Goal: Task Accomplishment & Management: Complete application form

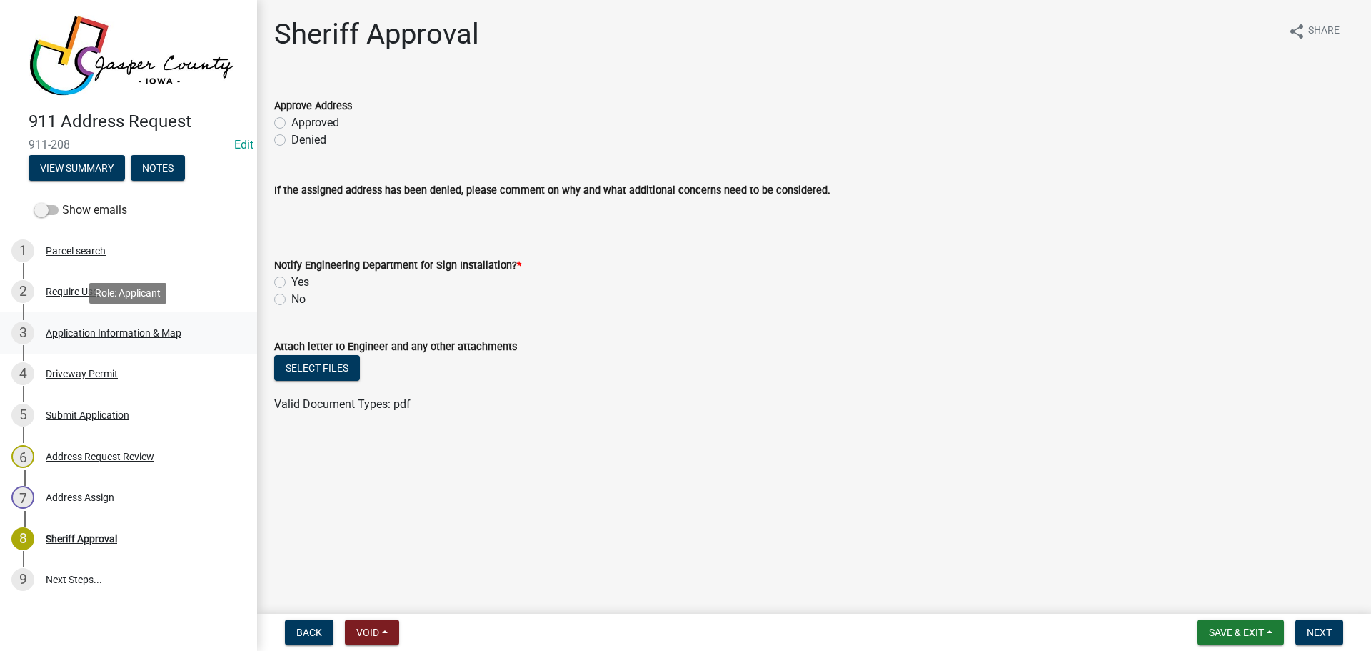
click at [136, 335] on div "Application Information & Map" at bounding box center [114, 333] width 136 height 10
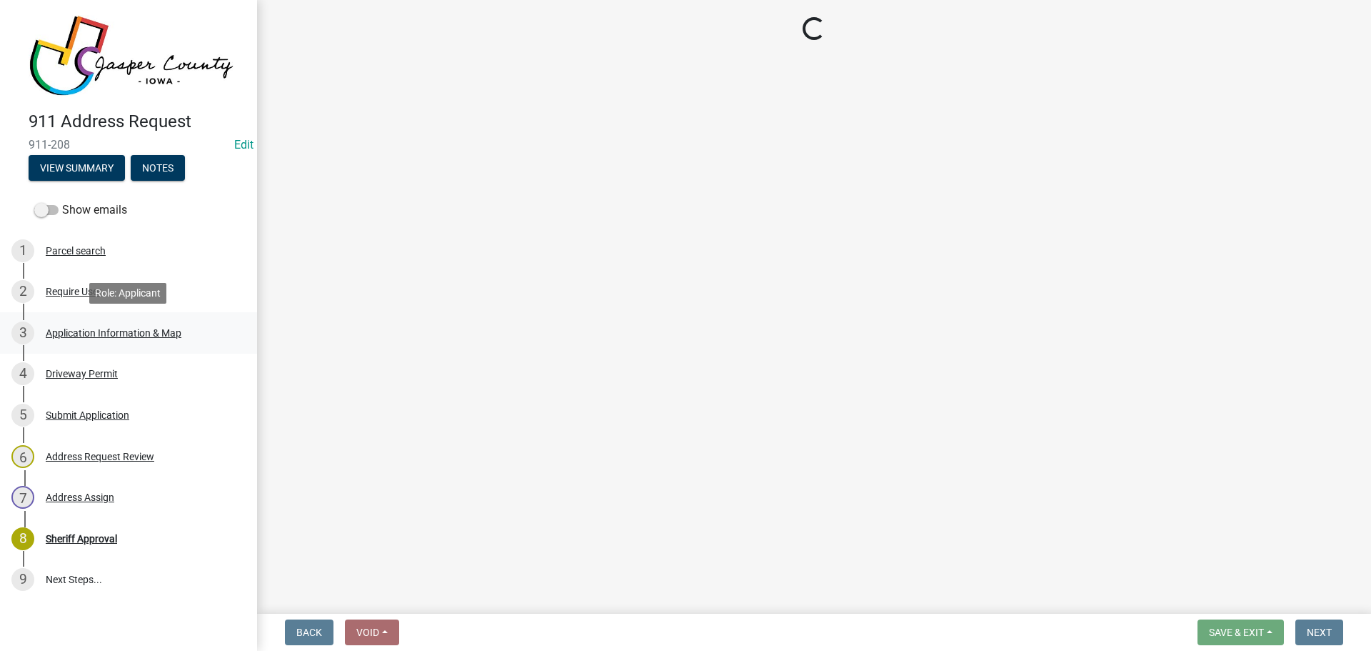
select select "90f2a809-b076-4f46-a099-f5abeade8225"
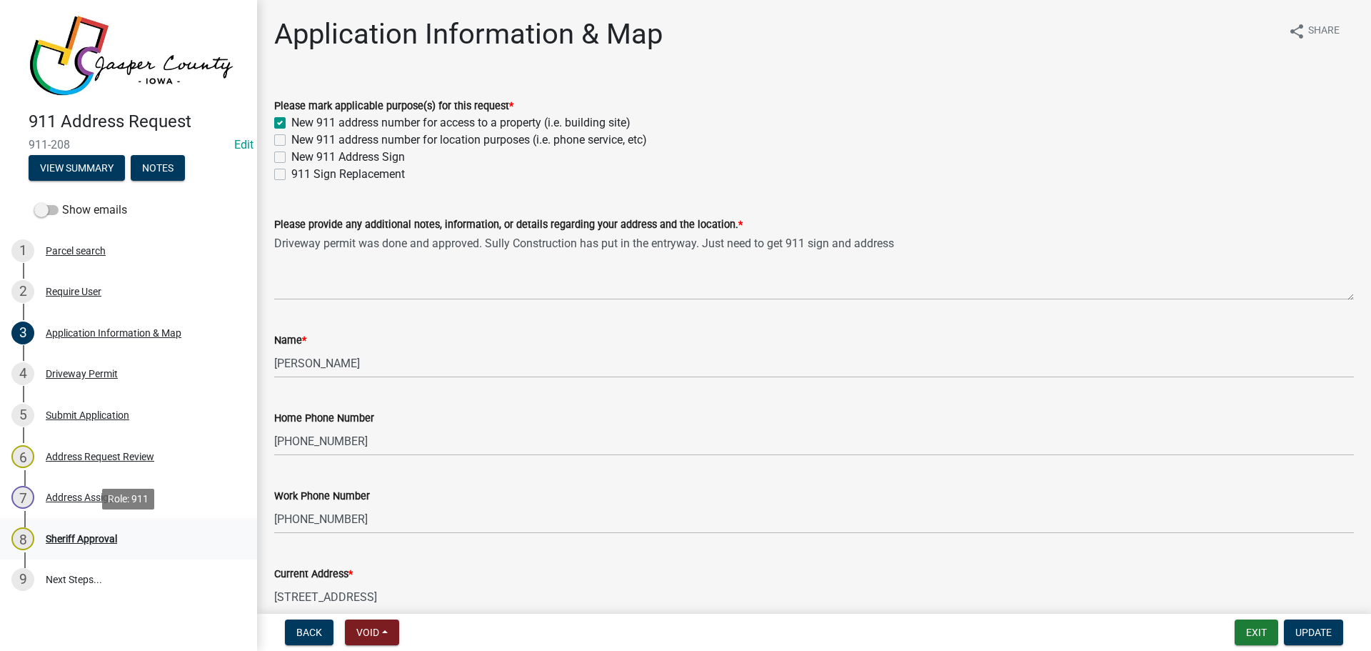
click at [91, 533] on div "Sheriff Approval" at bounding box center [81, 538] width 71 height 10
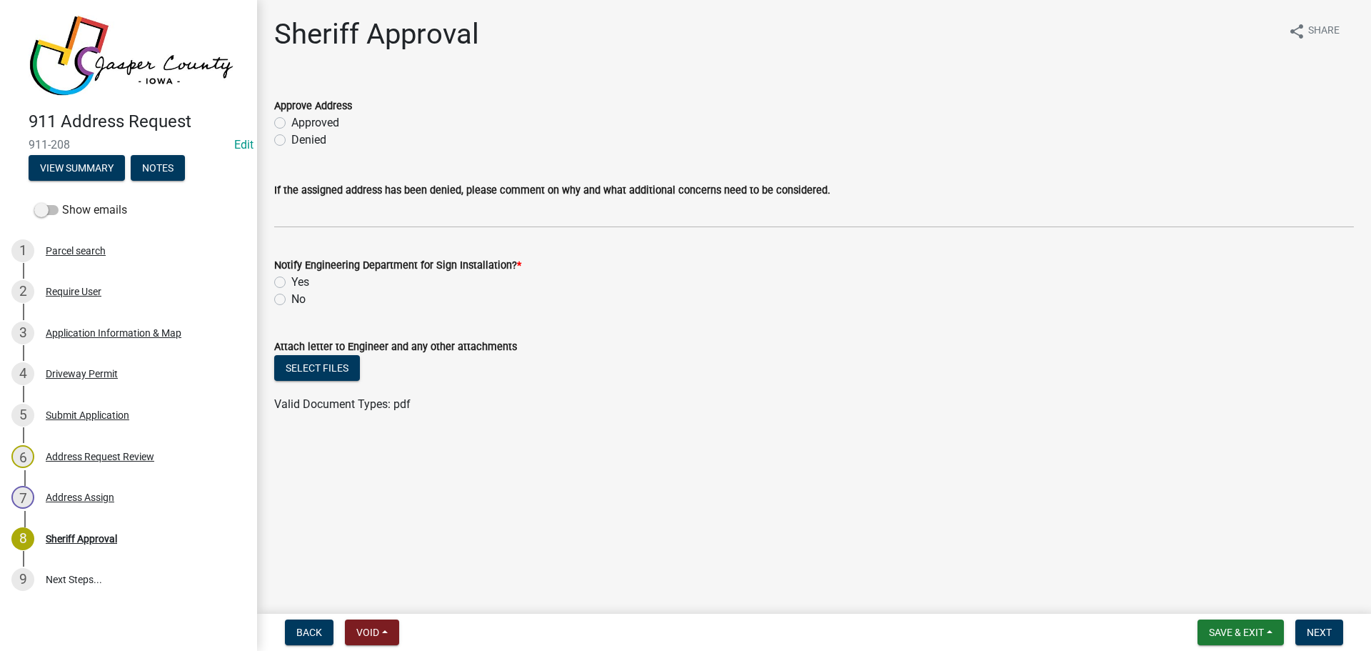
click at [328, 124] on label "Approved" at bounding box center [315, 122] width 48 height 17
click at [301, 124] on input "Approved" at bounding box center [295, 118] width 9 height 9
radio input "true"
click at [291, 281] on label "Yes" at bounding box center [300, 282] width 18 height 17
click at [291, 281] on input "Yes" at bounding box center [295, 278] width 9 height 9
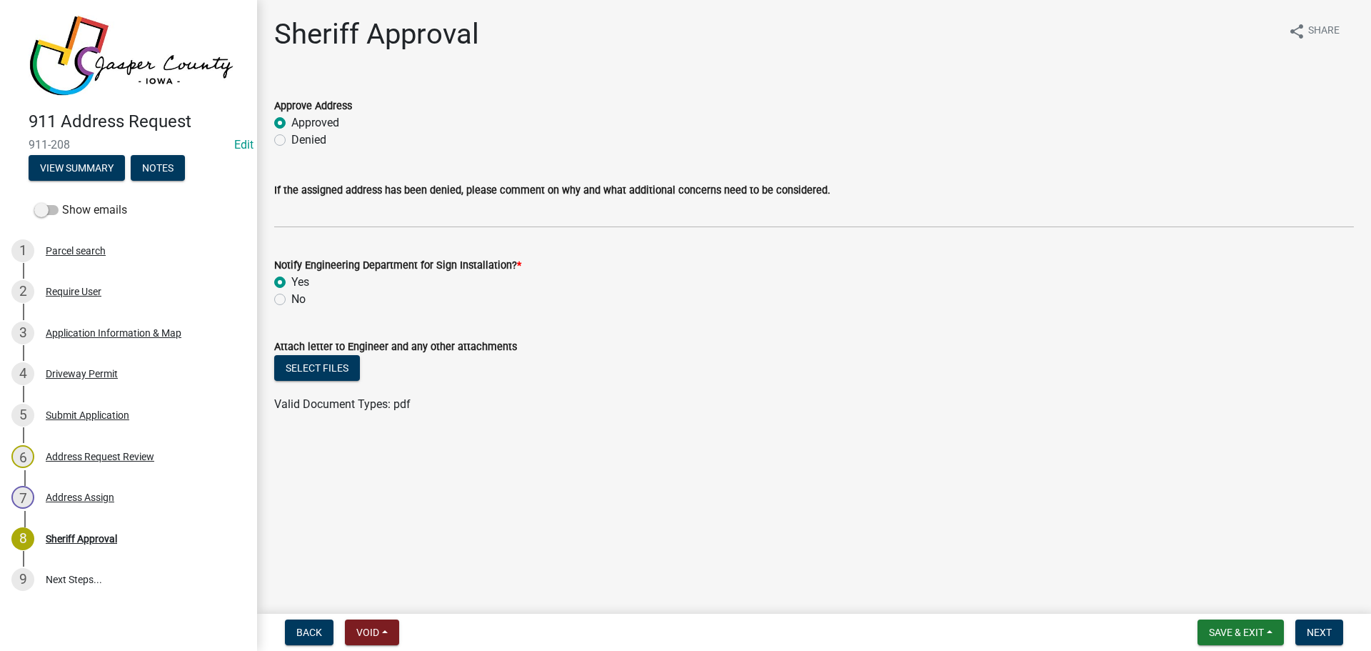
radio input "true"
click at [308, 371] on button "Select files" at bounding box center [317, 368] width 86 height 26
click at [1307, 630] on span "Next" at bounding box center [1319, 631] width 25 height 11
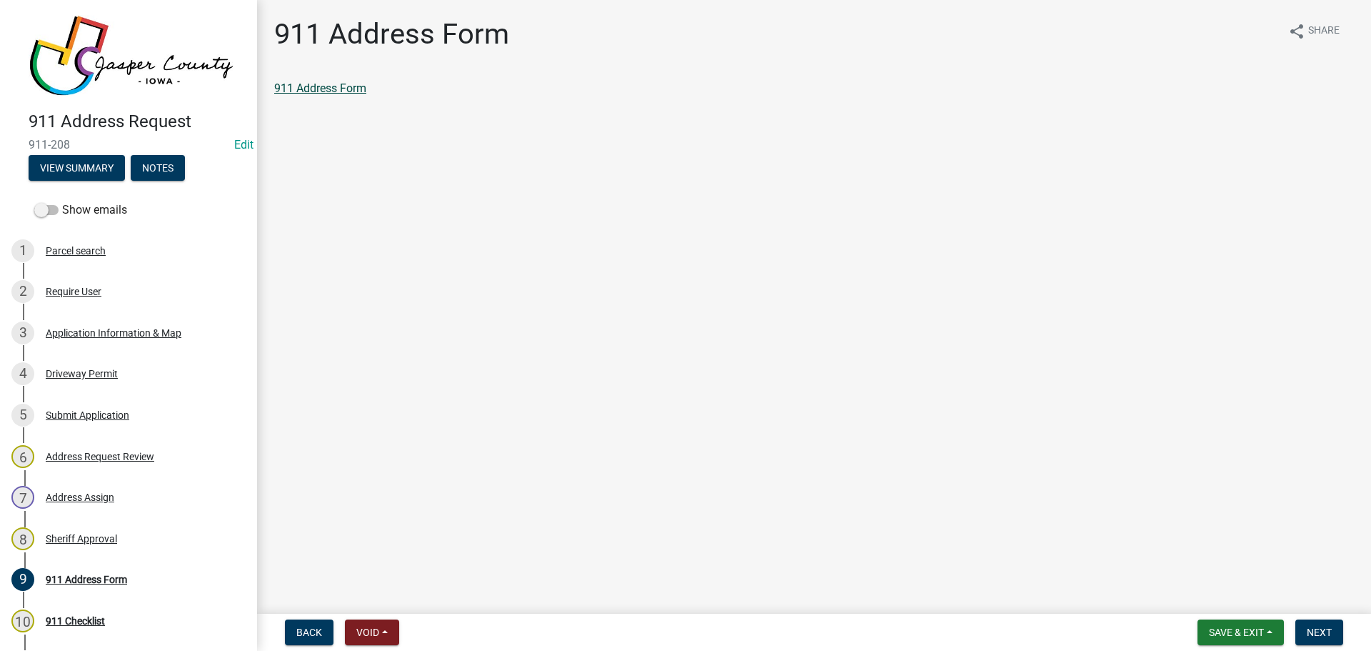
click at [342, 90] on link "911 Address Form" at bounding box center [320, 88] width 92 height 14
click at [1323, 636] on span "Next" at bounding box center [1319, 631] width 25 height 11
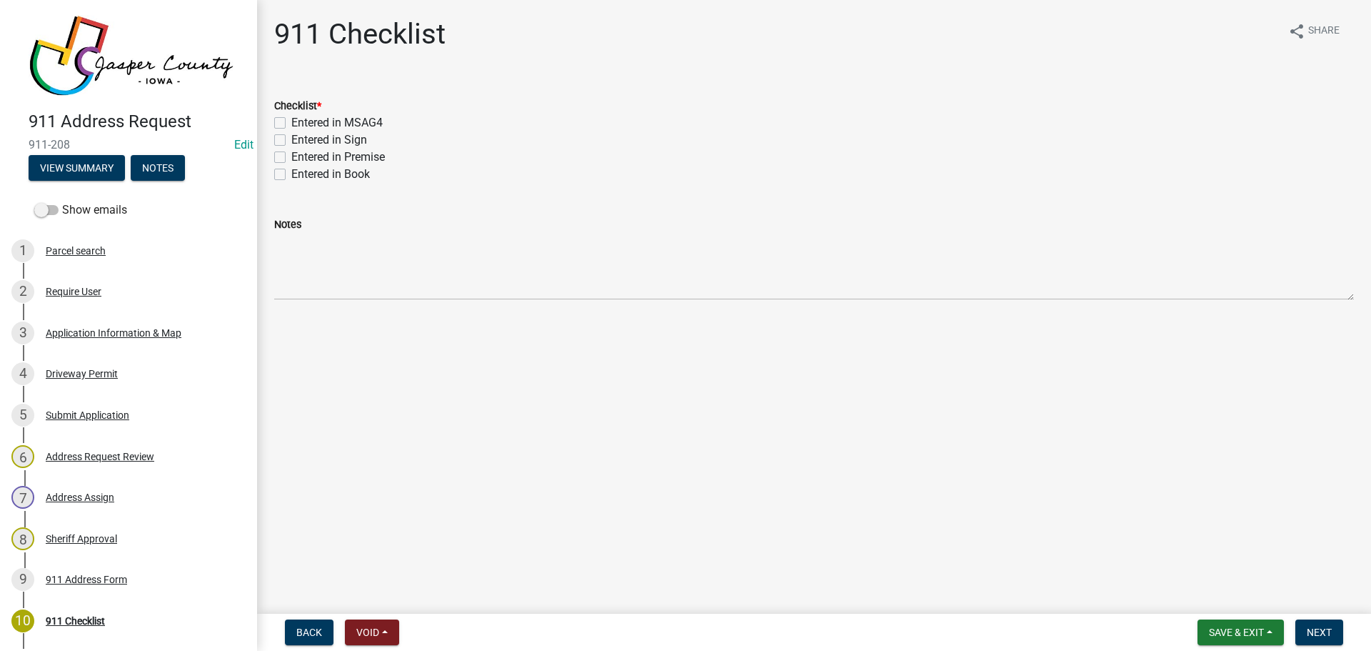
click at [292, 123] on label "Entered in MSAG4" at bounding box center [336, 122] width 91 height 17
click at [292, 123] on input "Entered in MSAG4" at bounding box center [295, 118] width 9 height 9
checkbox input "true"
checkbox input "false"
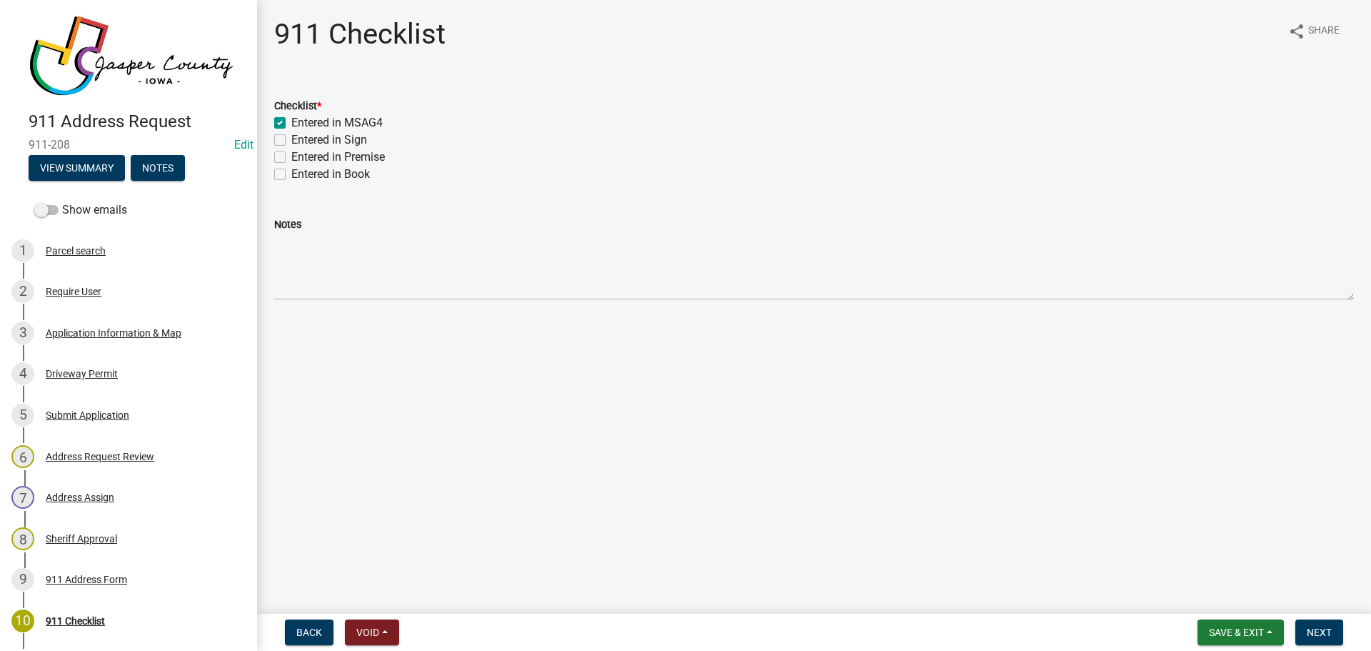
checkbox input "false"
click at [291, 143] on div "Entered in Sign" at bounding box center [814, 139] width 1080 height 17
click at [291, 156] on label "Entered in Premise" at bounding box center [338, 157] width 94 height 17
click at [291, 156] on input "Entered in Premise" at bounding box center [295, 153] width 9 height 9
checkbox input "true"
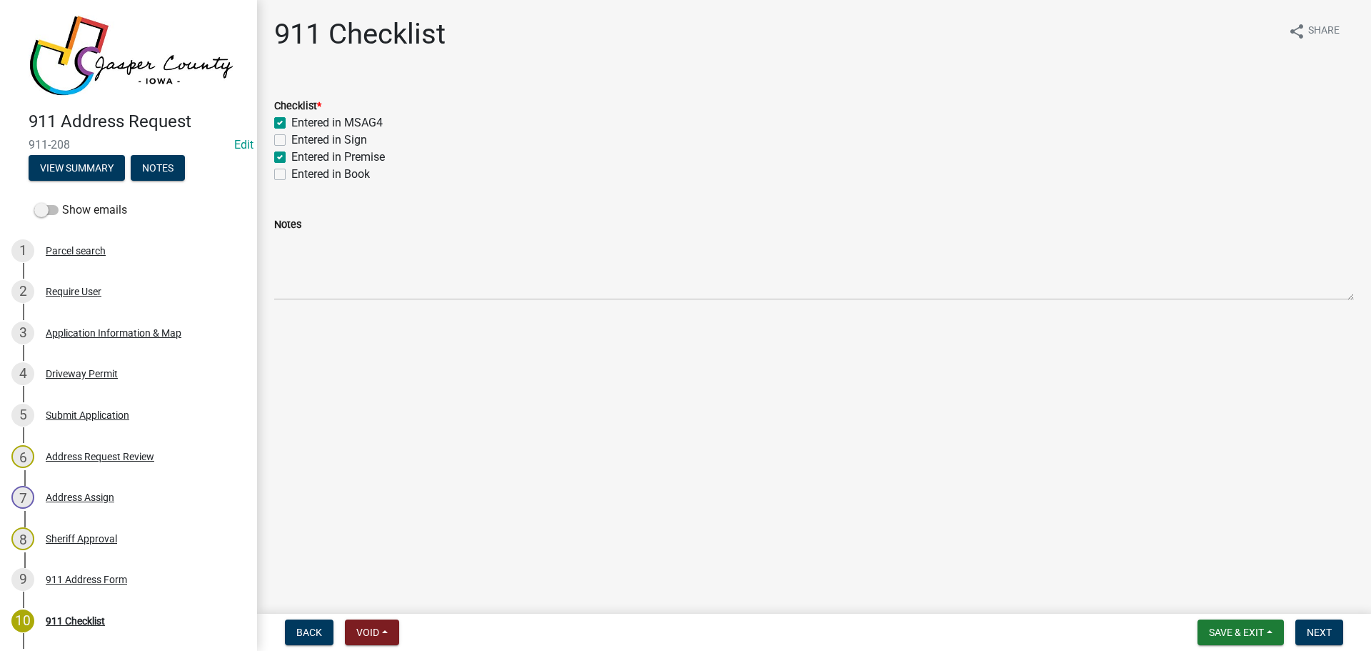
checkbox input "true"
checkbox input "false"
checkbox input "true"
checkbox input "false"
click at [291, 141] on label "Entered in Sign" at bounding box center [329, 139] width 76 height 17
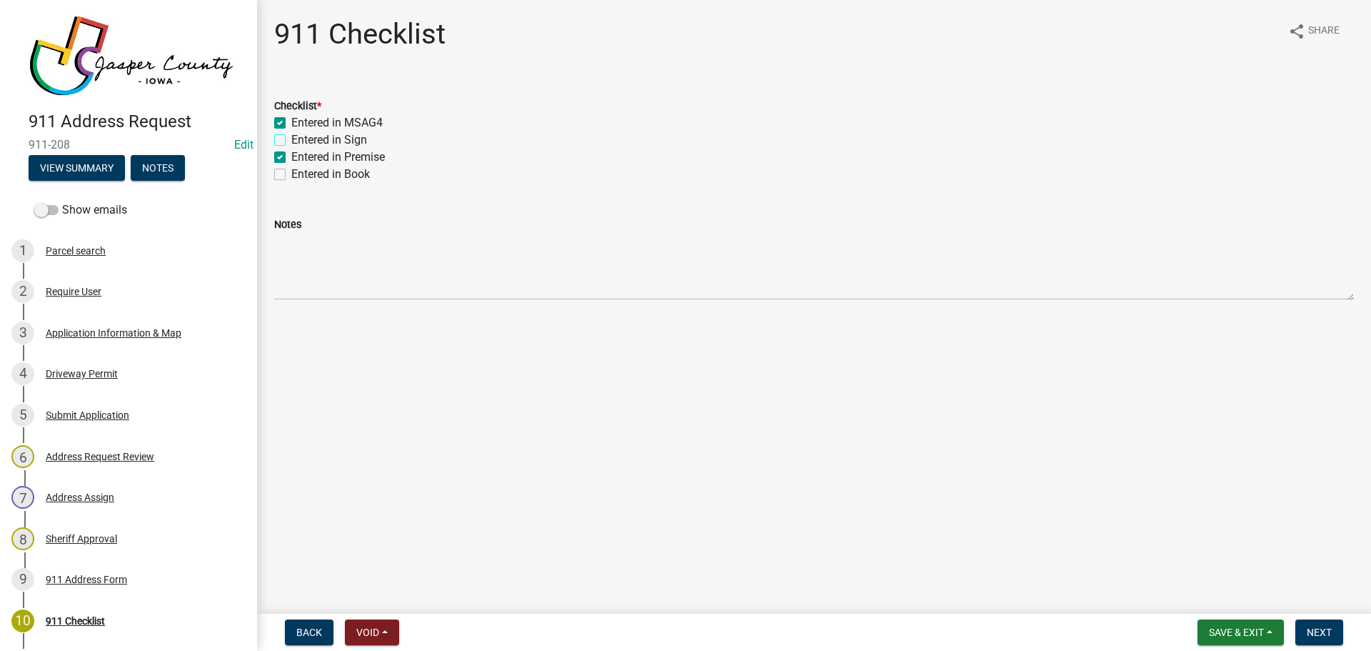
click at [291, 141] on input "Entered in Sign" at bounding box center [295, 135] width 9 height 9
checkbox input "true"
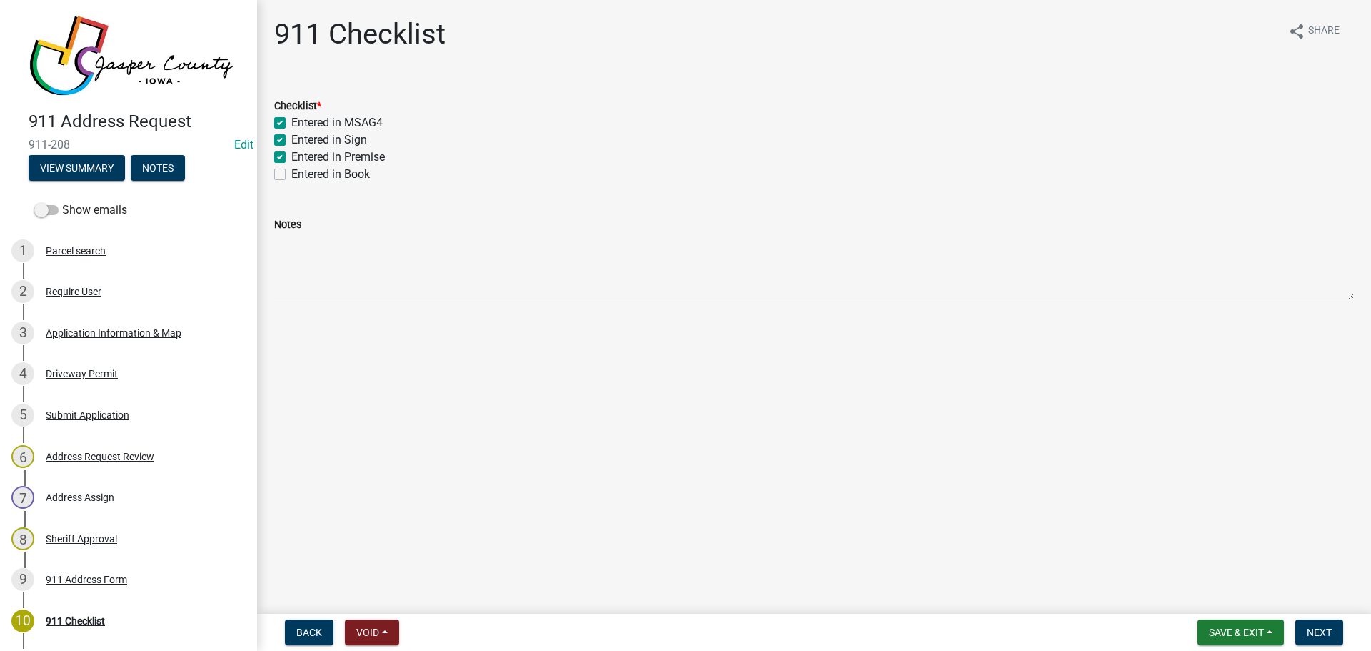
click at [291, 173] on label "Entered in Book" at bounding box center [330, 174] width 79 height 17
click at [291, 173] on input "Entered in Book" at bounding box center [295, 170] width 9 height 9
checkbox input "true"
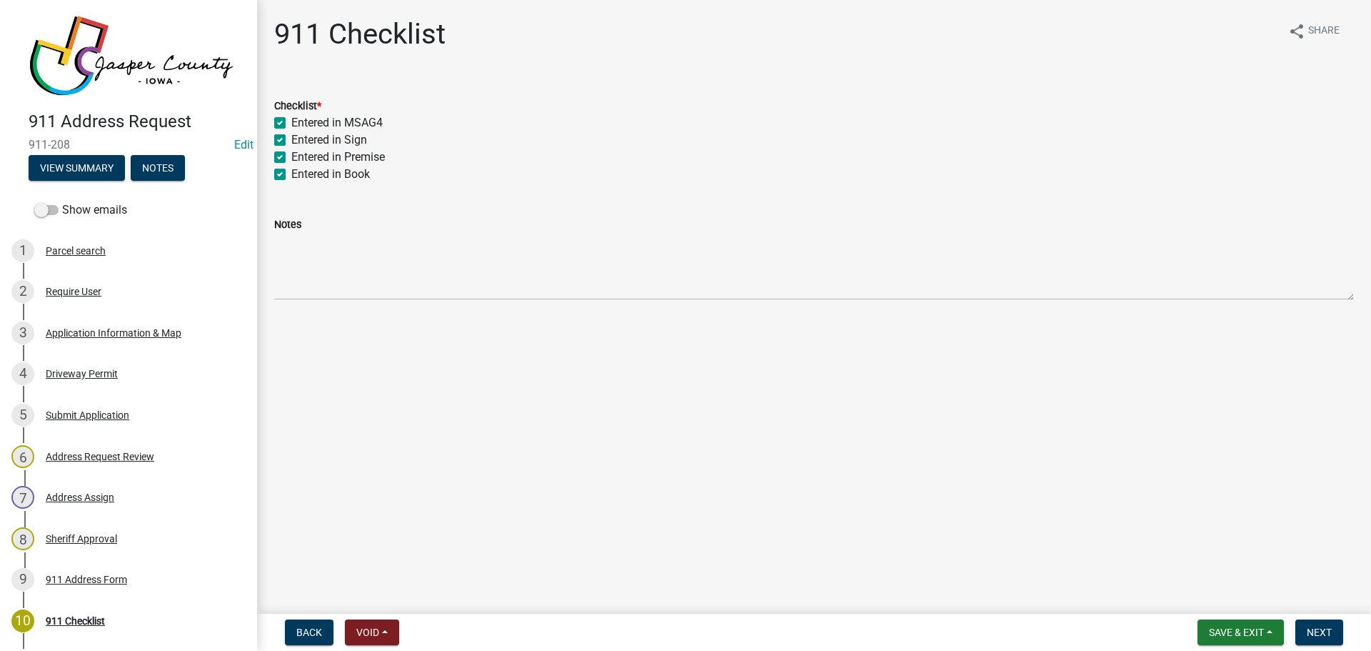
checkbox input "true"
click at [1313, 627] on span "Next" at bounding box center [1319, 631] width 25 height 11
